Goal: Task Accomplishment & Management: Manage account settings

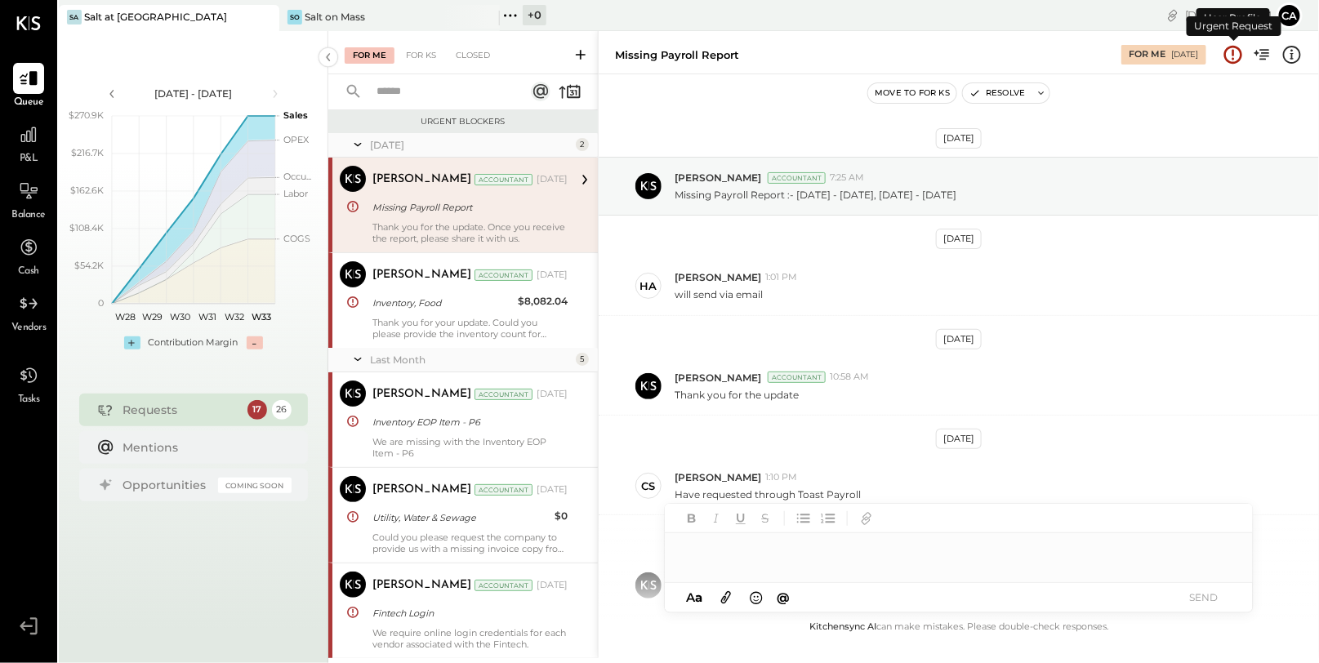
scroll to position [114, 0]
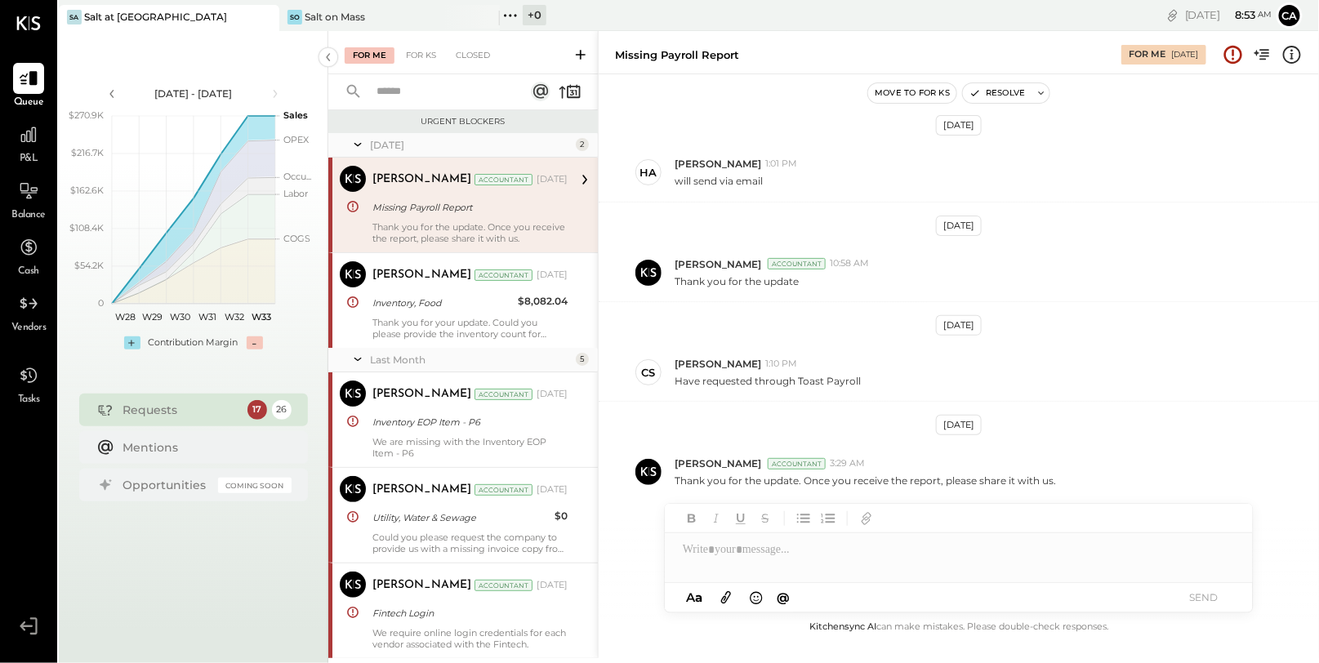
click at [426, 212] on div "Missing Payroll Report" at bounding box center [467, 207] width 190 height 16
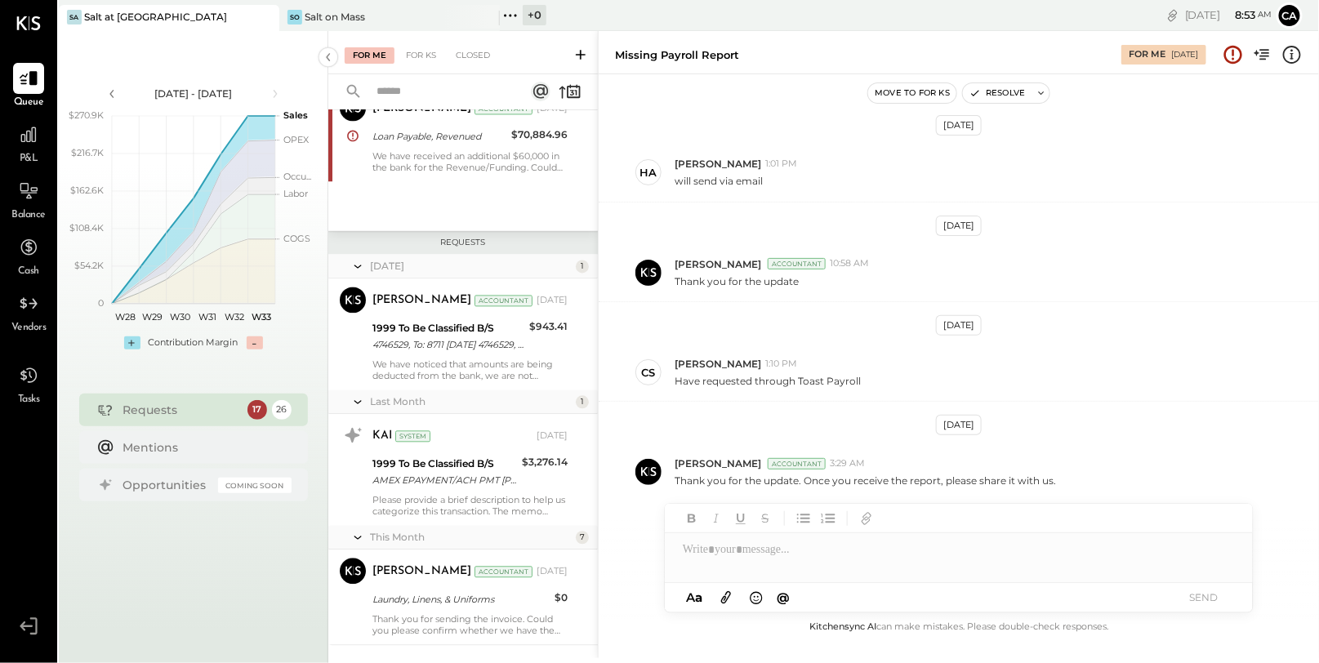
scroll to position [1291, 0]
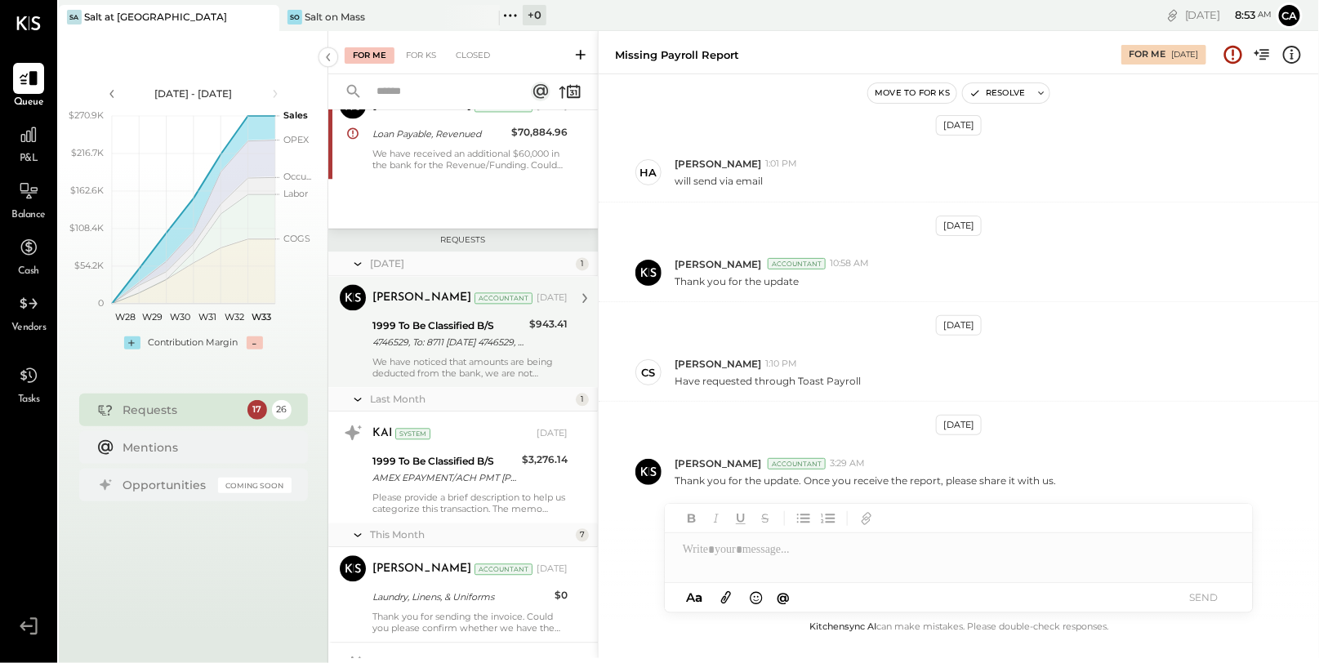
click at [439, 346] on div "4746529, To: 8711 [DATE] 4746529, To: 8711 [DATE] s" at bounding box center [448, 343] width 152 height 16
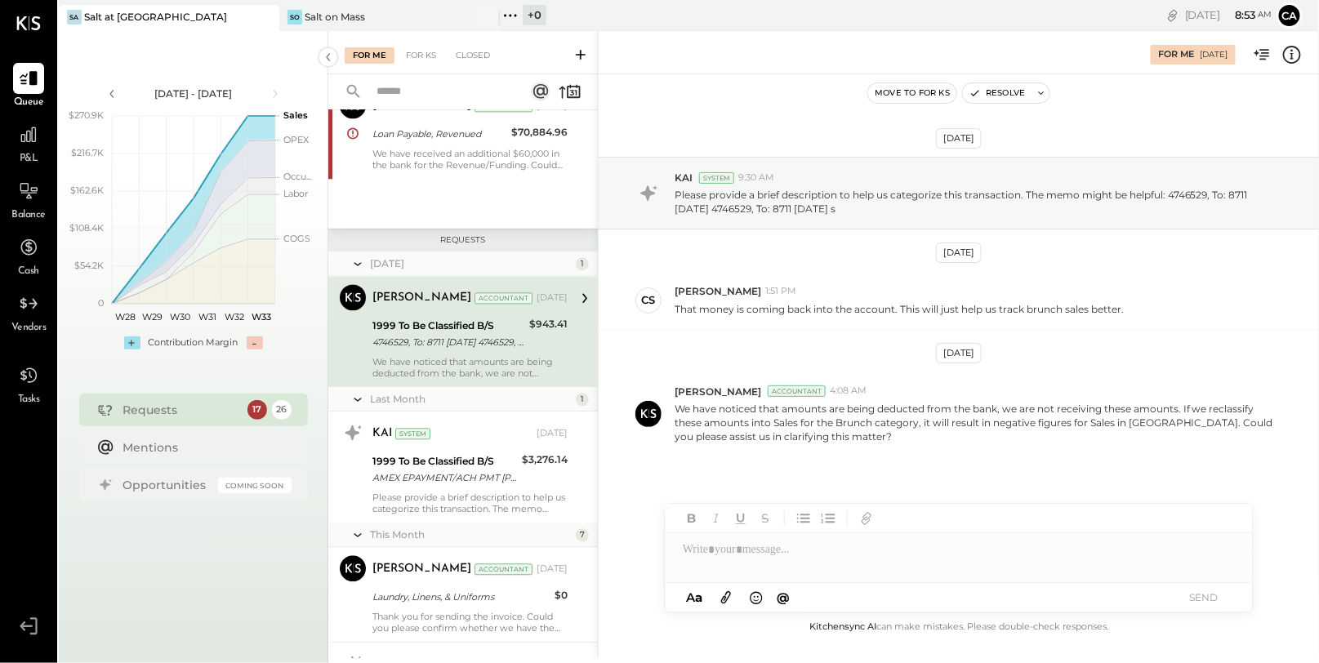
click at [29, 152] on span "P&L" at bounding box center [29, 159] width 19 height 15
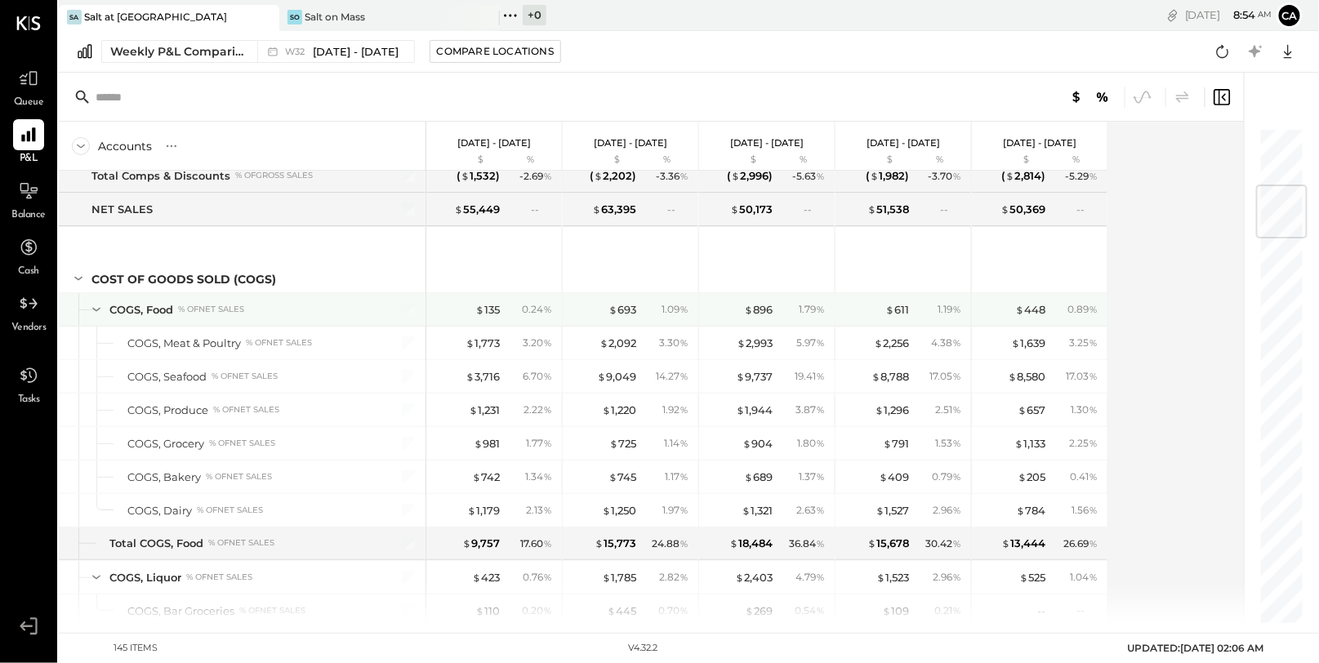
scroll to position [502, 0]
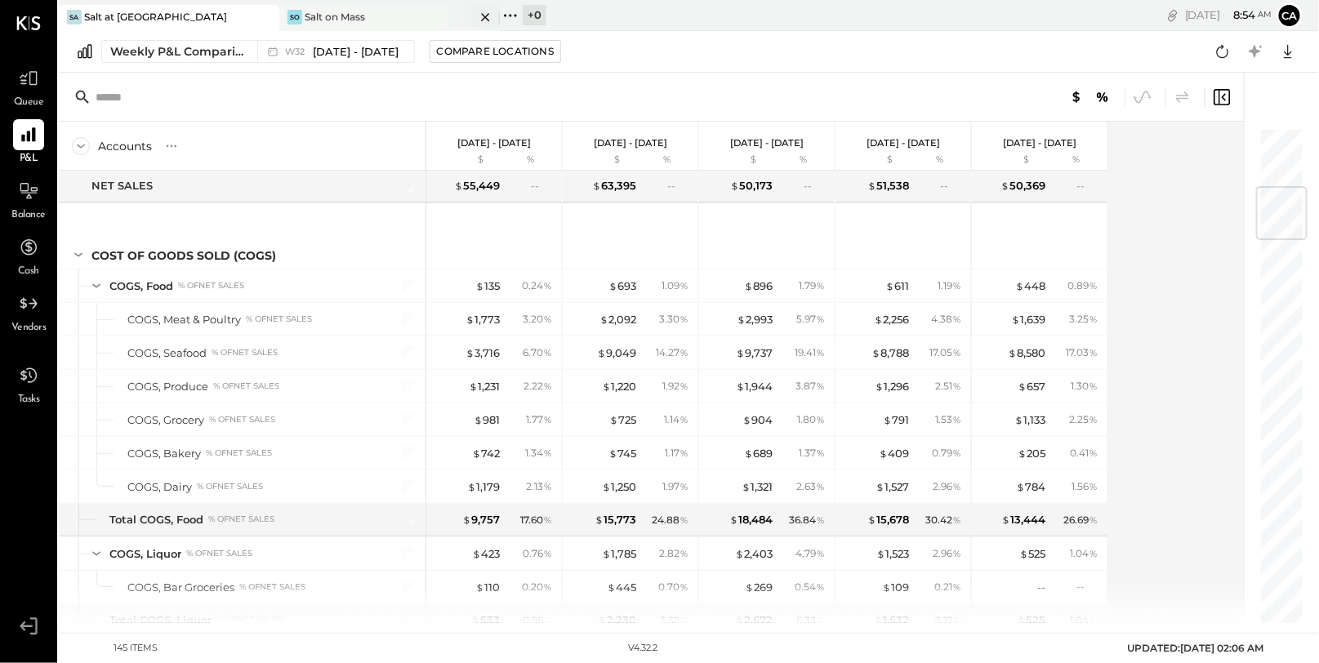
click at [379, 21] on div "So Salt on Mass" at bounding box center [377, 17] width 196 height 15
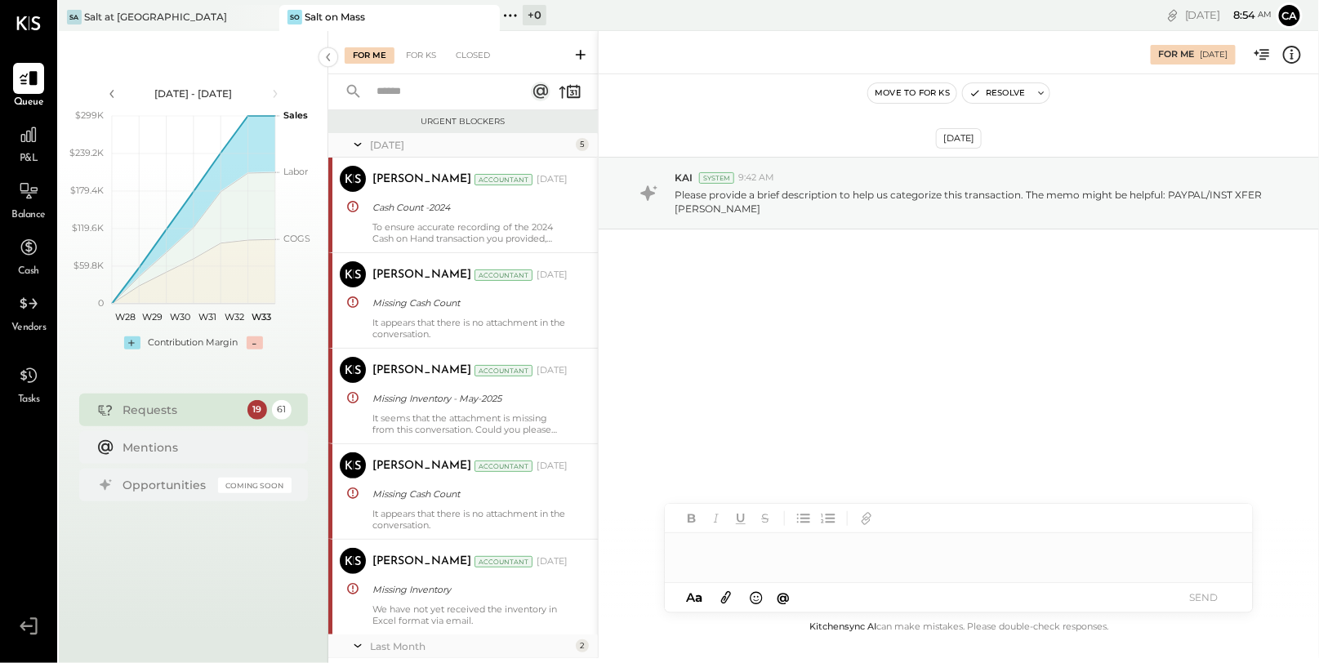
scroll to position [1601, 0]
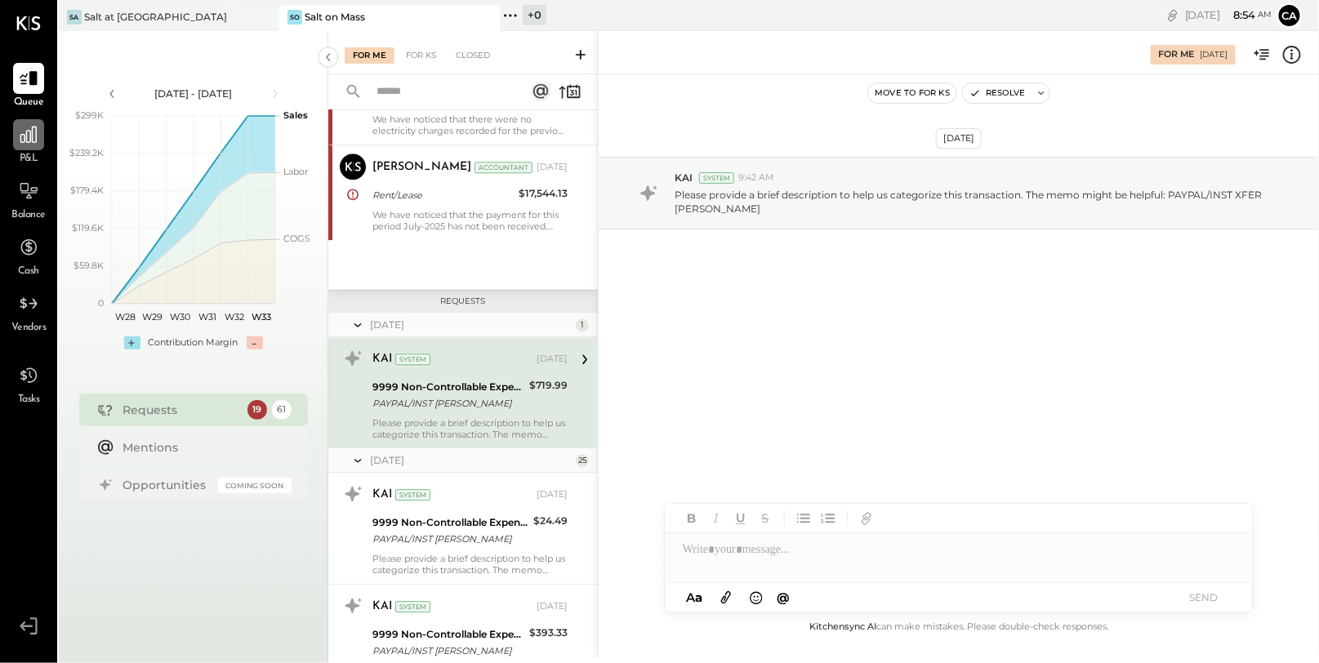
click at [24, 127] on icon at bounding box center [28, 134] width 21 height 21
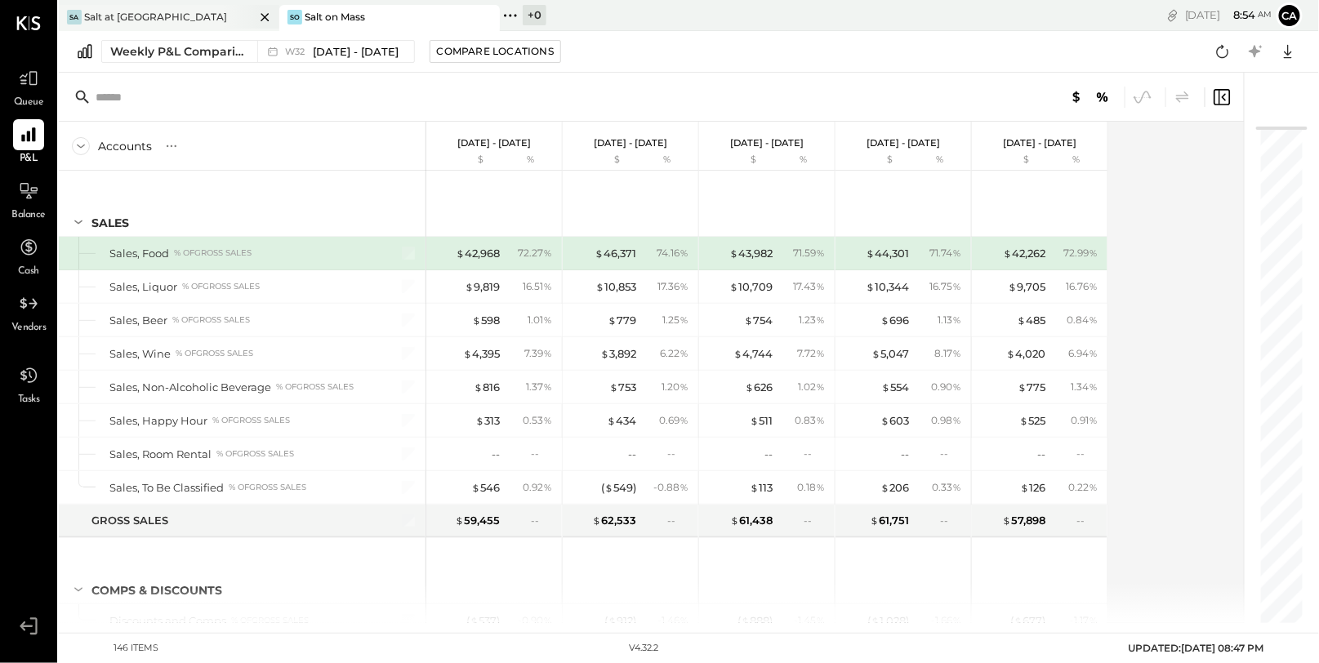
click at [157, 12] on div "Sa Salt at Geist" at bounding box center [157, 17] width 196 height 15
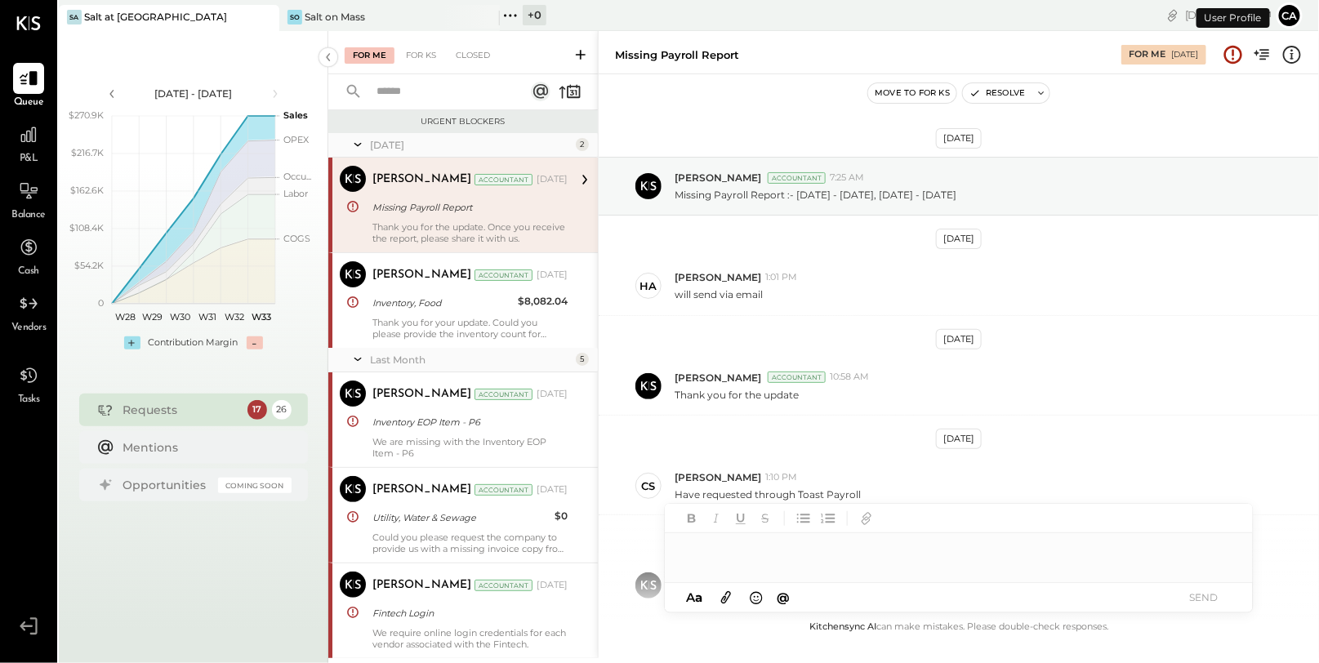
scroll to position [114, 0]
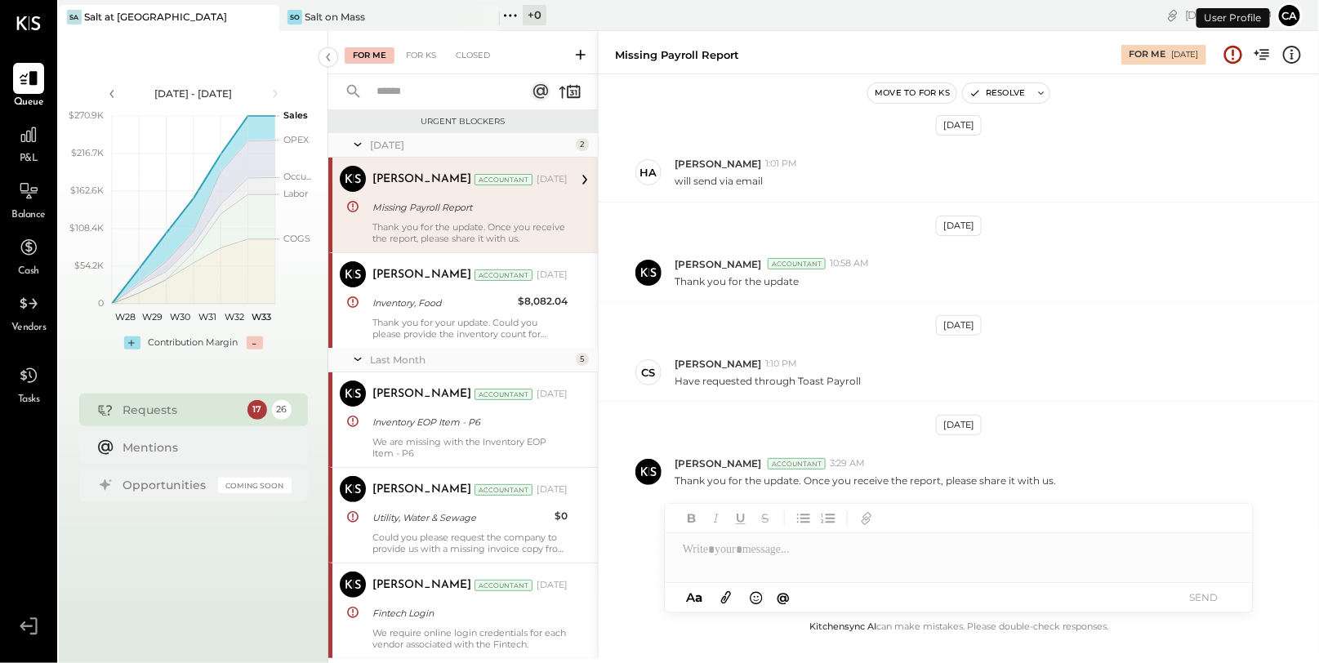
click at [22, 160] on span "P&L" at bounding box center [29, 159] width 19 height 15
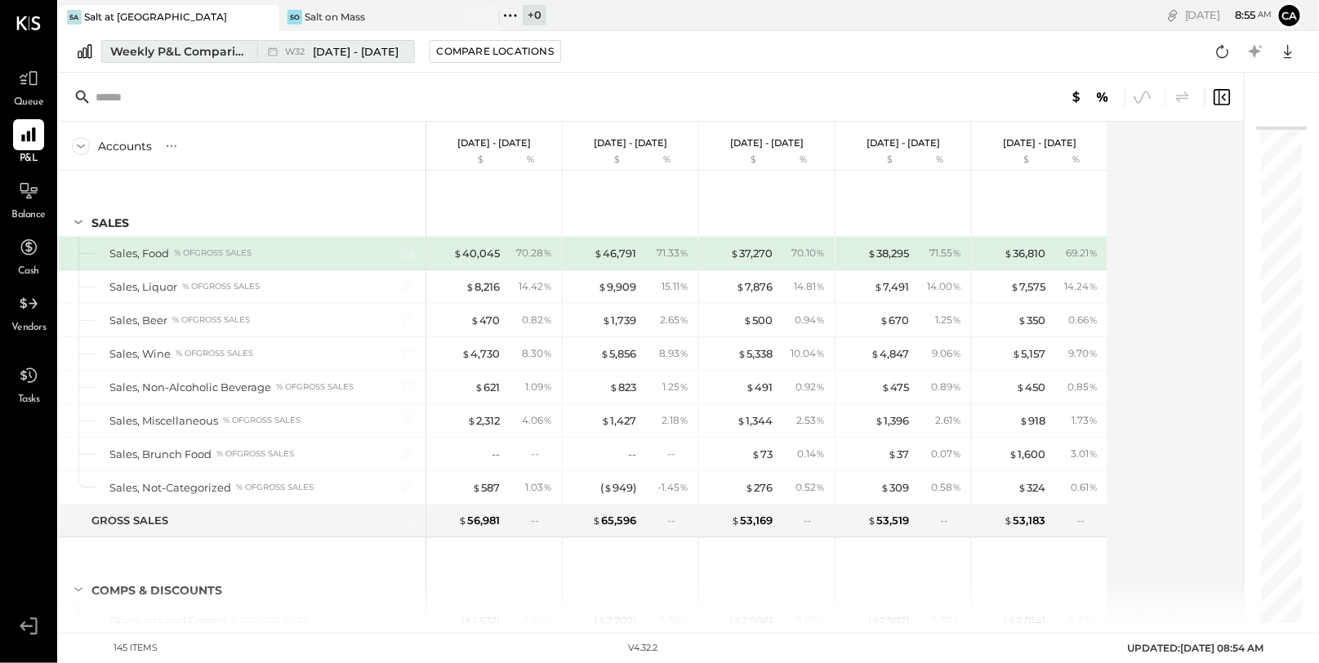
click at [210, 56] on div "Weekly P&L Comparison" at bounding box center [178, 51] width 137 height 16
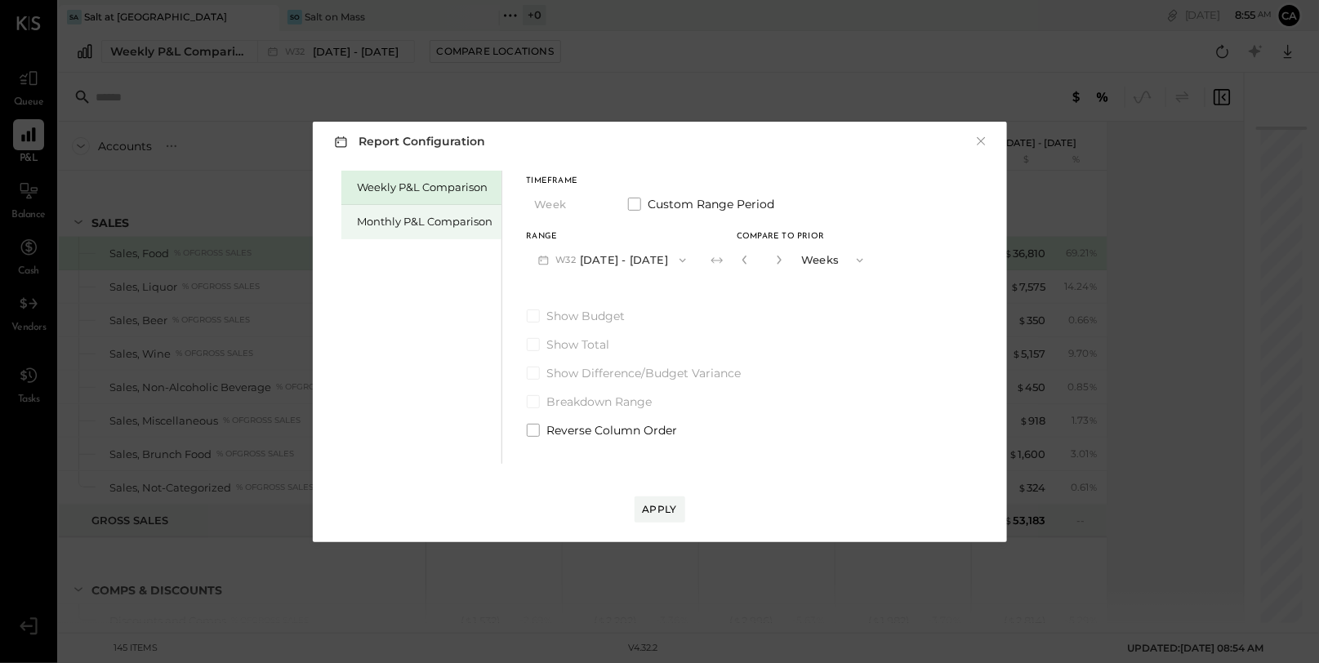
click at [447, 221] on div "Monthly P&L Comparison" at bounding box center [426, 222] width 136 height 16
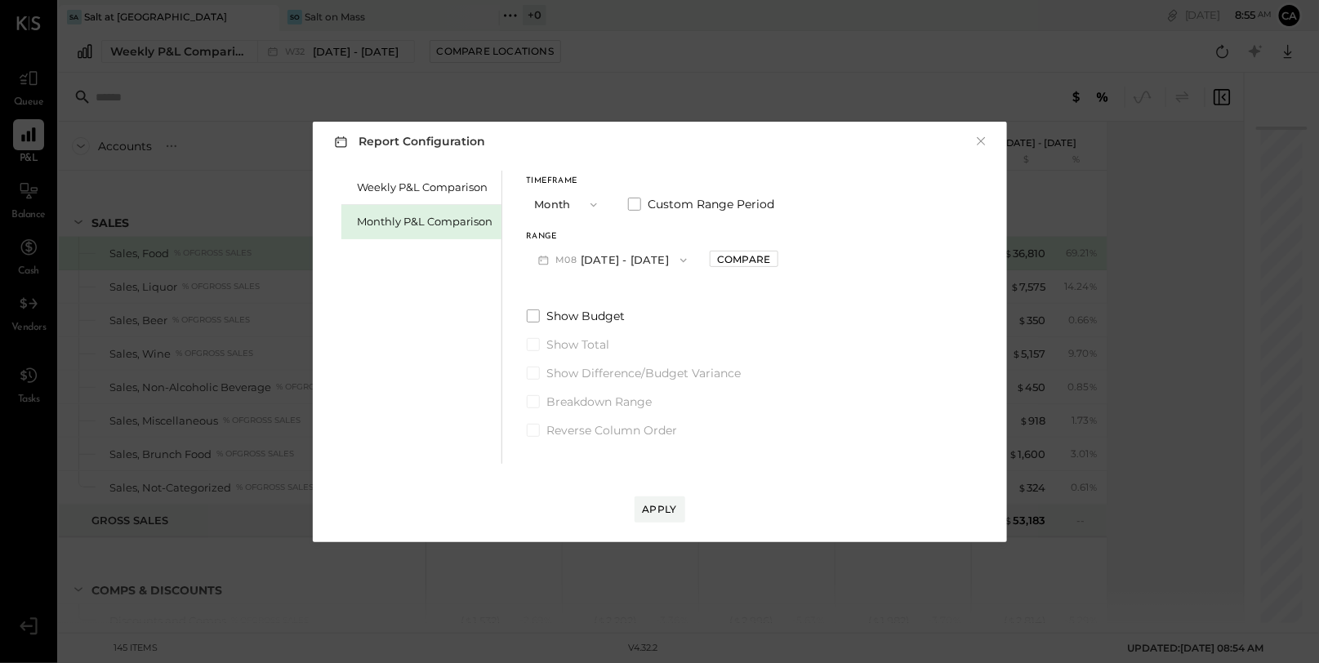
click at [669, 260] on span "button" at bounding box center [679, 260] width 21 height 13
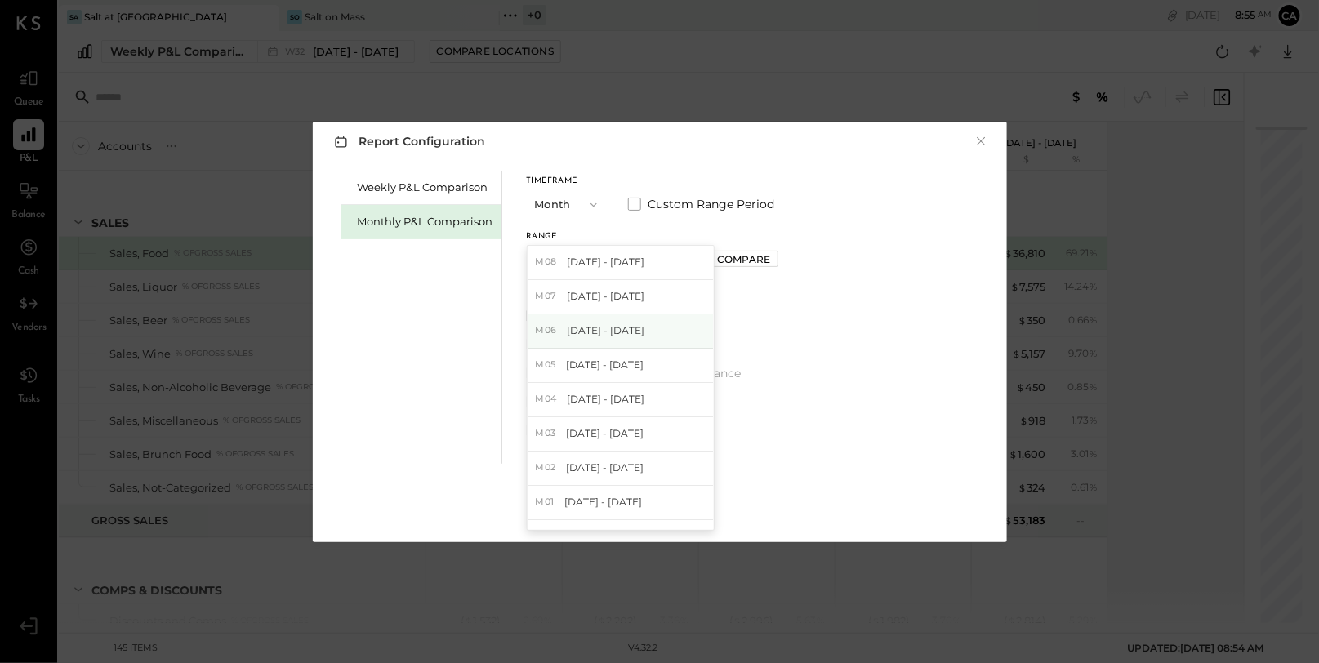
click at [614, 323] on div "M06 Jun 1 - 30, 2025" at bounding box center [621, 331] width 186 height 34
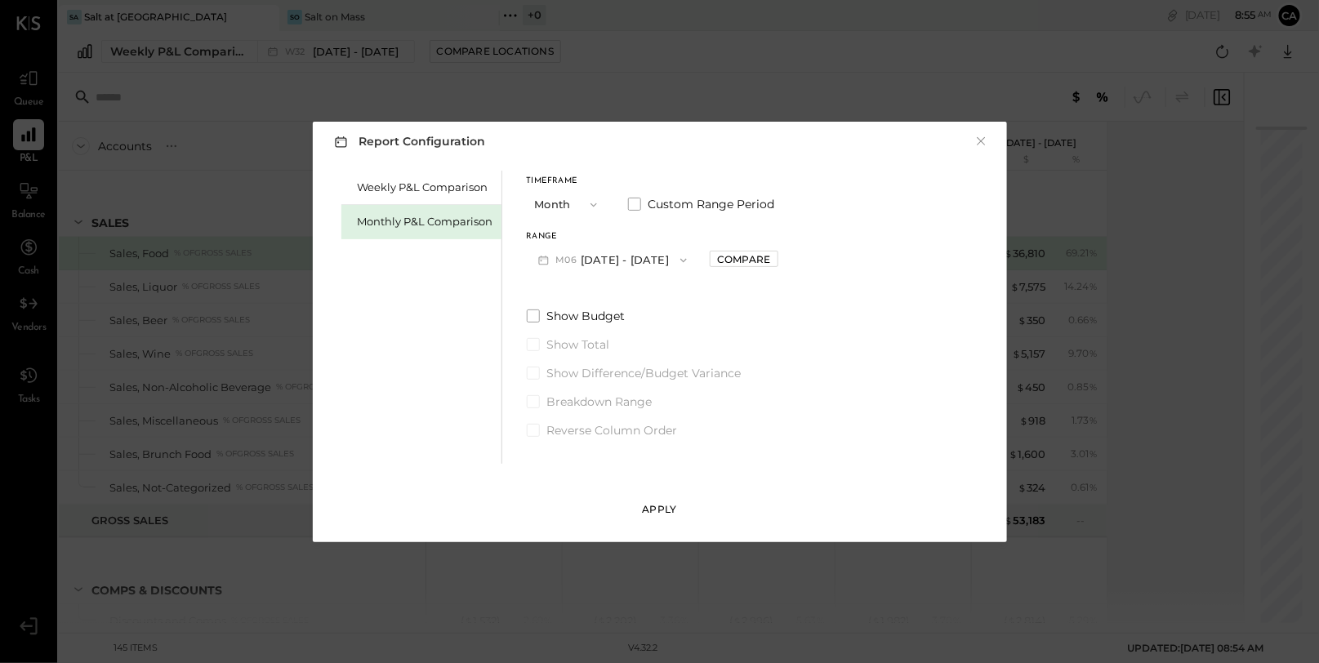
click at [654, 500] on button "Apply" at bounding box center [660, 510] width 51 height 26
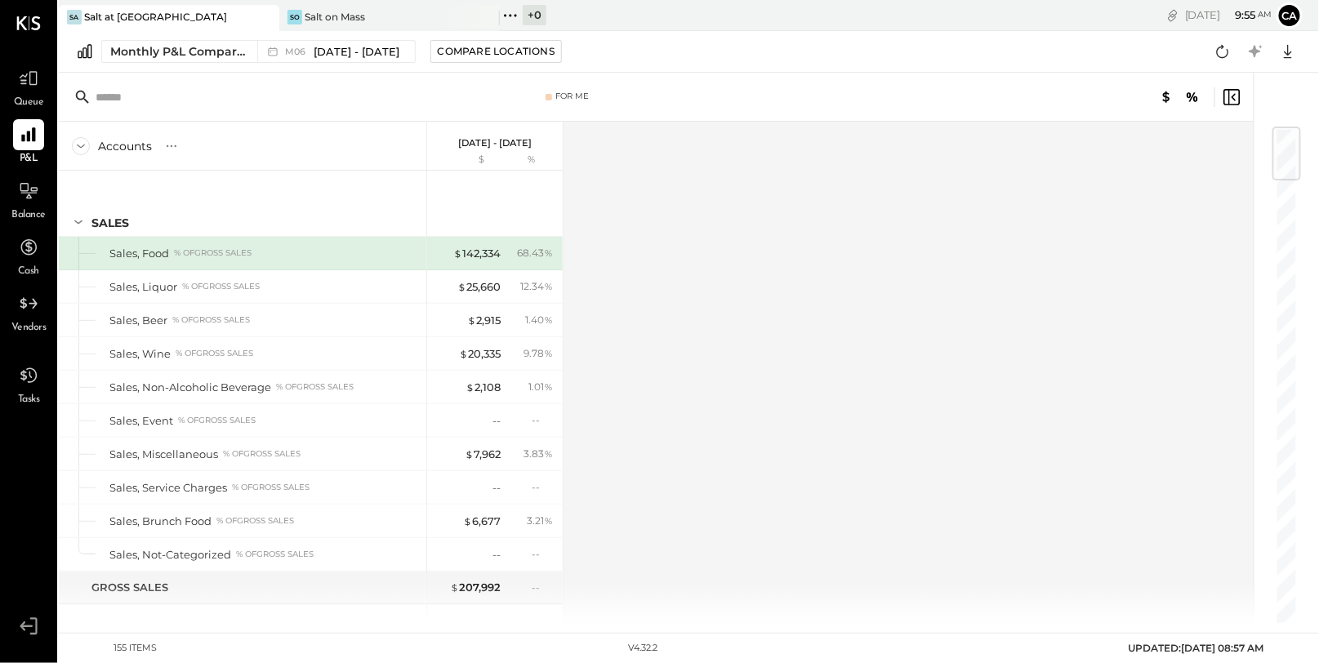
click at [359, 38] on div "Monthly P&L Comparison M06 Jun 1 - 30, 2025 Compare Locations Google Sheets Exc…" at bounding box center [689, 52] width 1260 height 42
click at [362, 53] on span "Jun 1 - 30, 2025" at bounding box center [357, 52] width 86 height 16
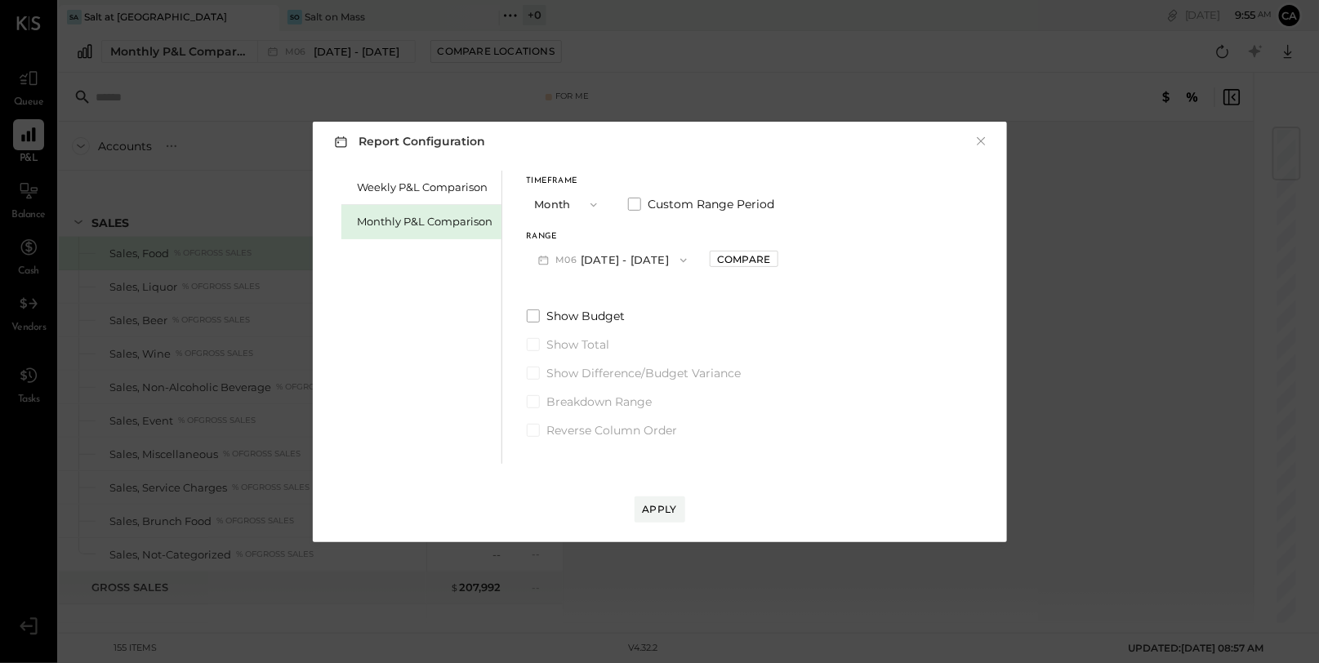
click at [632, 259] on button "M06 Jun 1 - 30, 2025" at bounding box center [613, 260] width 172 height 30
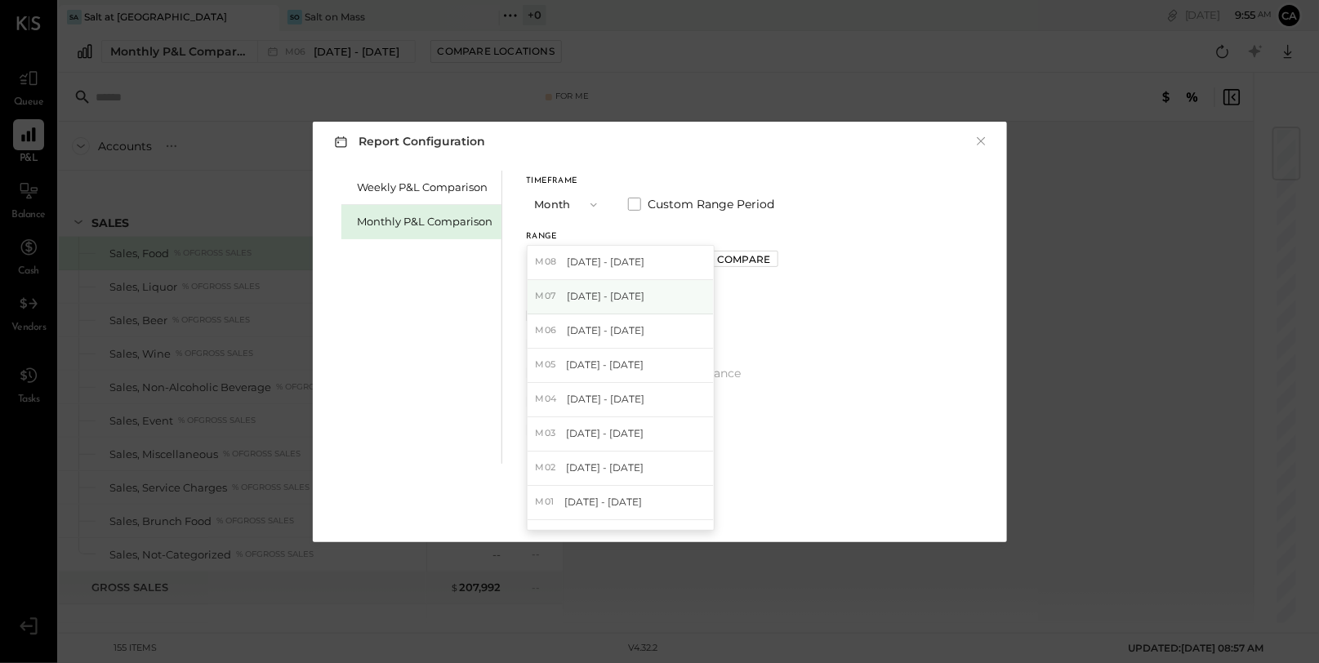
click at [623, 306] on div "M07 Jul 1 - 31, 2025" at bounding box center [621, 297] width 186 height 34
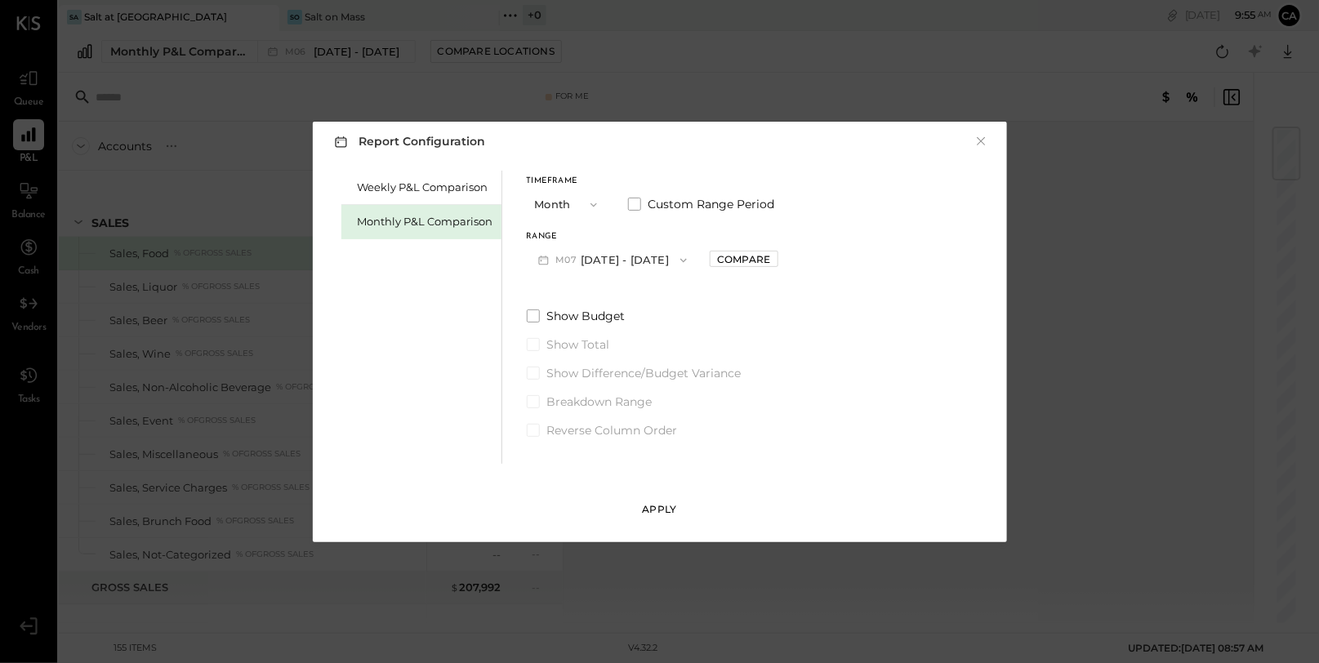
click at [660, 513] on div "Apply" at bounding box center [660, 509] width 34 height 14
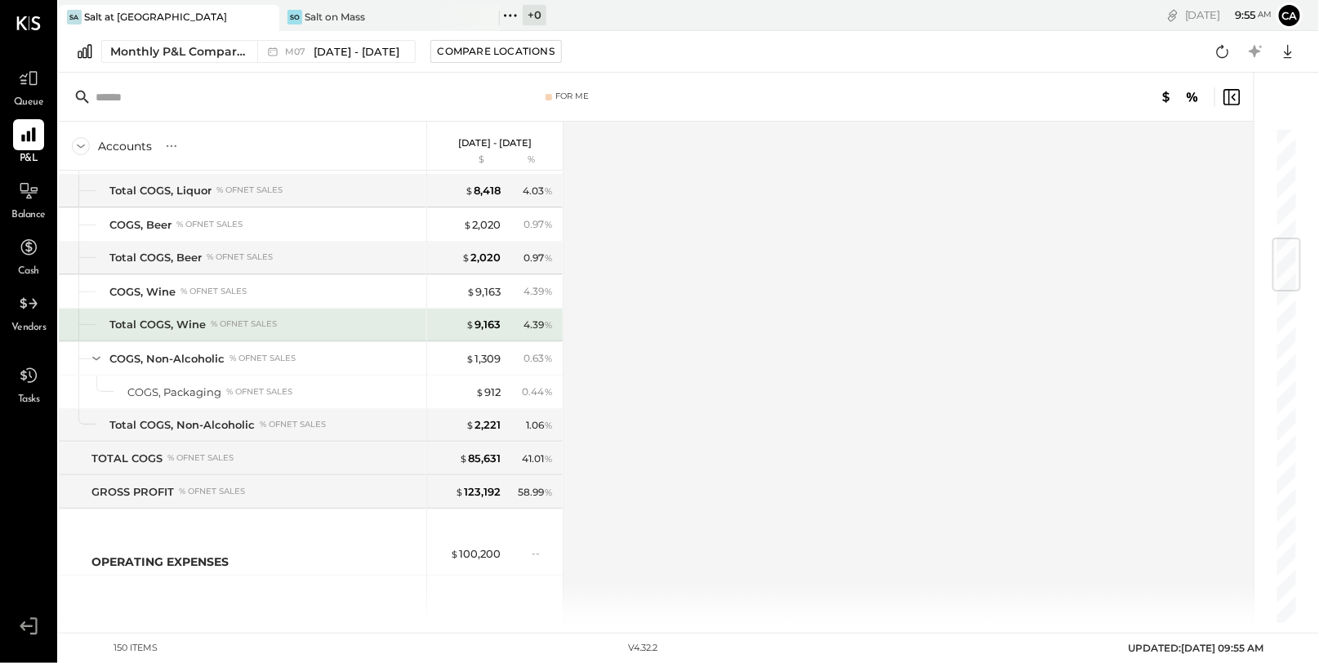
scroll to position [883, 0]
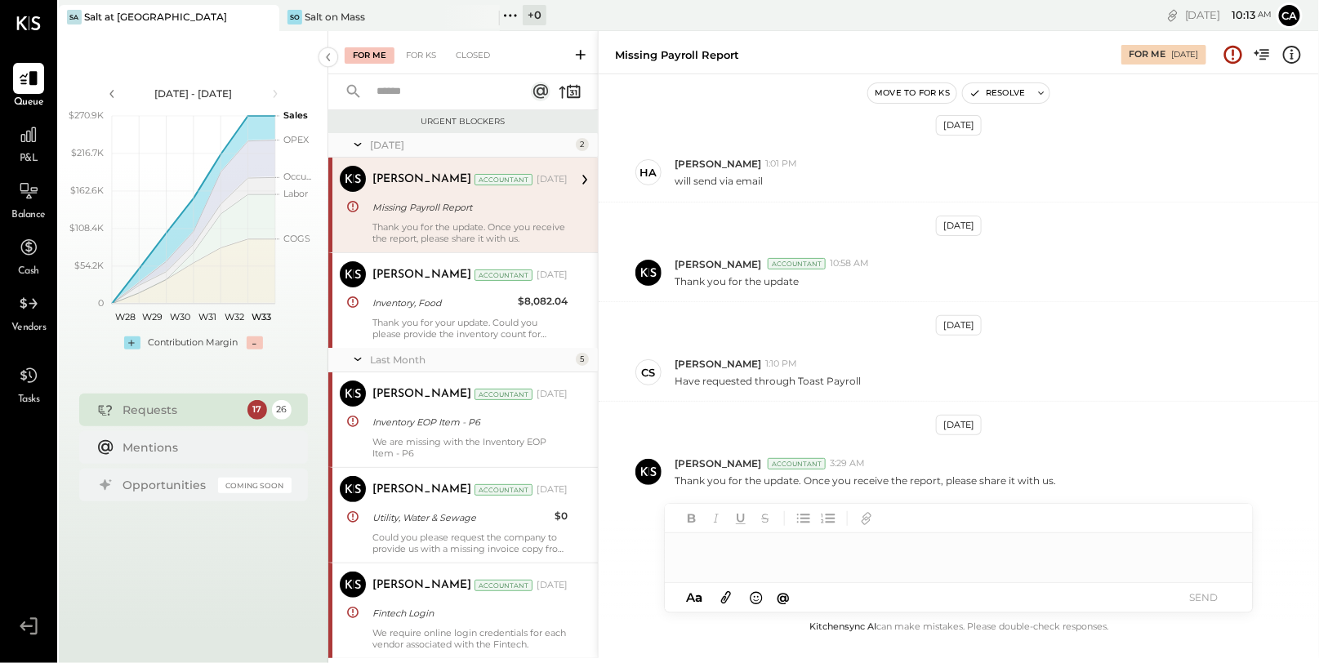
click at [435, 229] on div "Thank you for the update. Once you receive the report, please share it with us." at bounding box center [469, 232] width 195 height 23
click at [726, 607] on button at bounding box center [726, 597] width 28 height 20
click at [836, 498] on div at bounding box center [959, 488] width 588 height 33
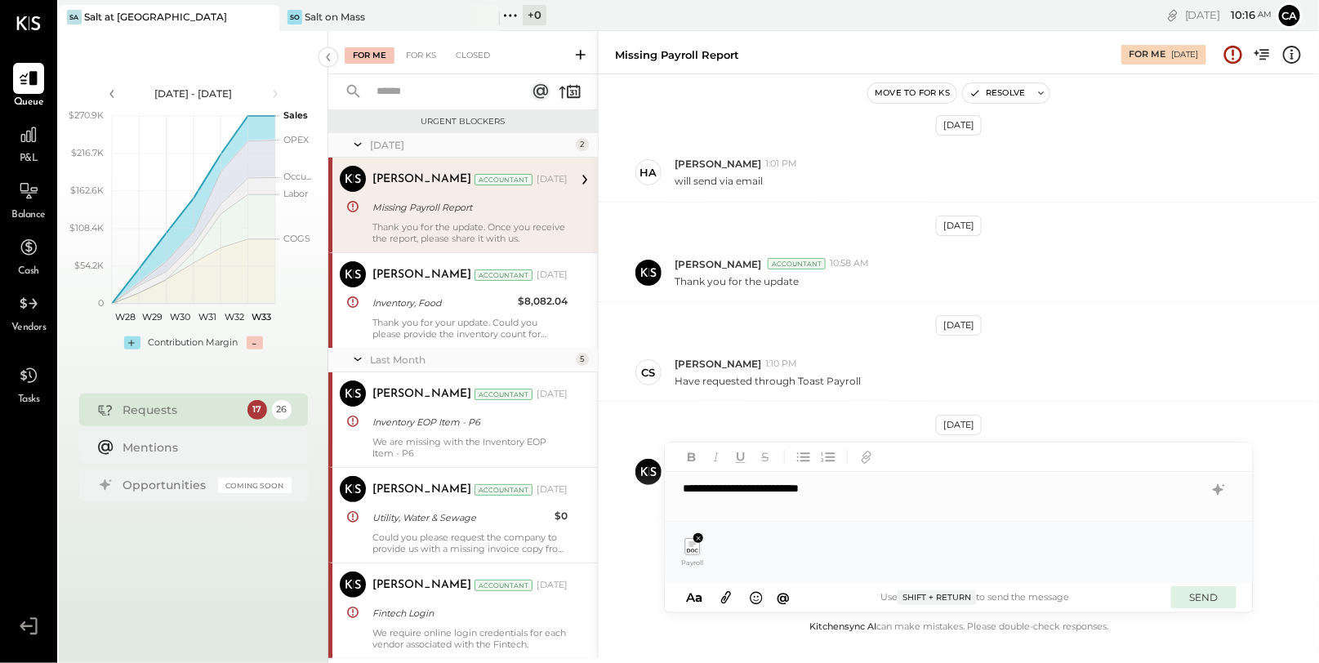
click at [1214, 604] on button "SEND" at bounding box center [1203, 597] width 65 height 22
